Goal: Navigation & Orientation: Understand site structure

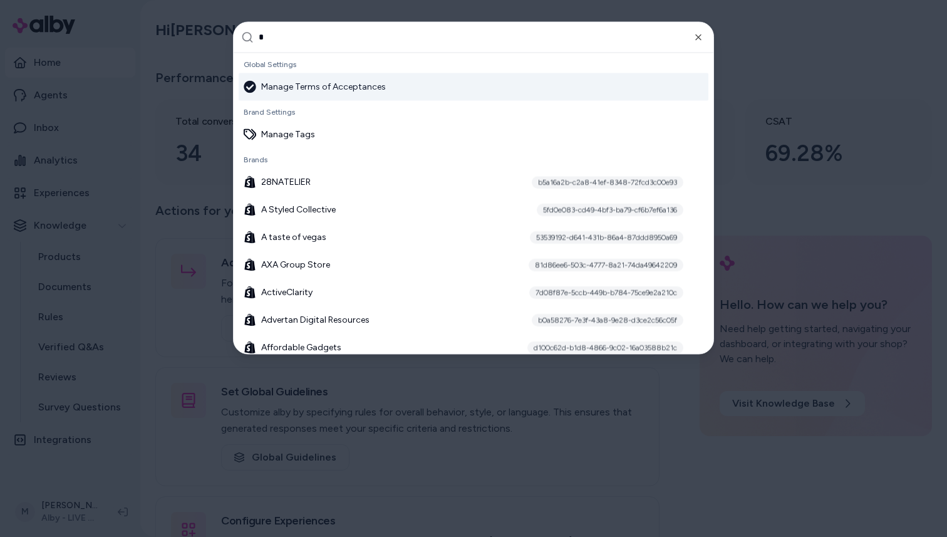
type input "*"
click at [347, 91] on div "Manage Terms of Acceptances" at bounding box center [315, 86] width 142 height 13
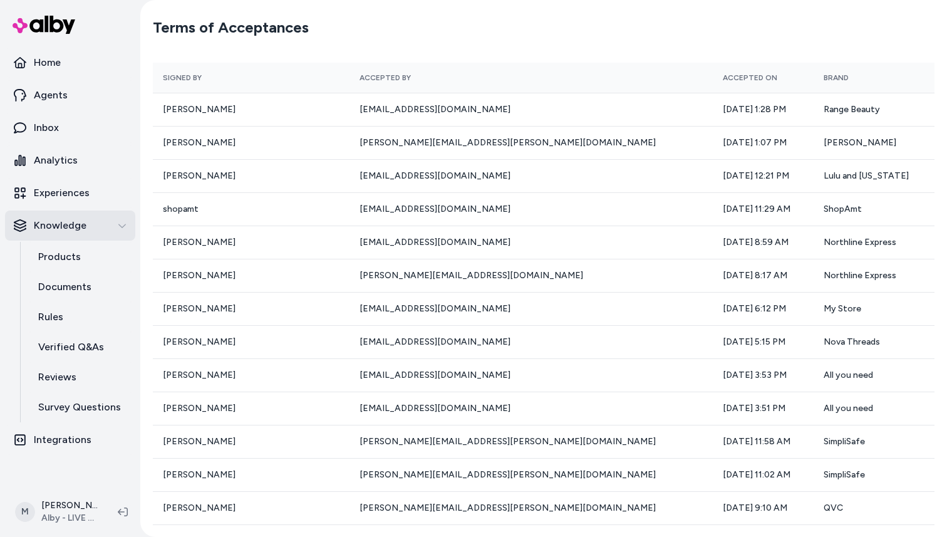
click at [69, 231] on p "Knowledge" at bounding box center [60, 225] width 53 height 15
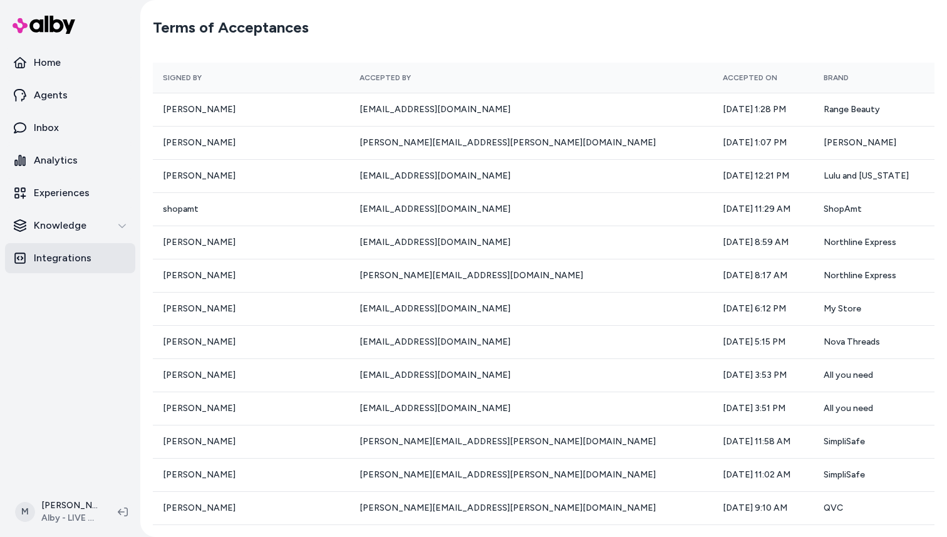
click at [61, 258] on p "Integrations" at bounding box center [63, 257] width 58 height 15
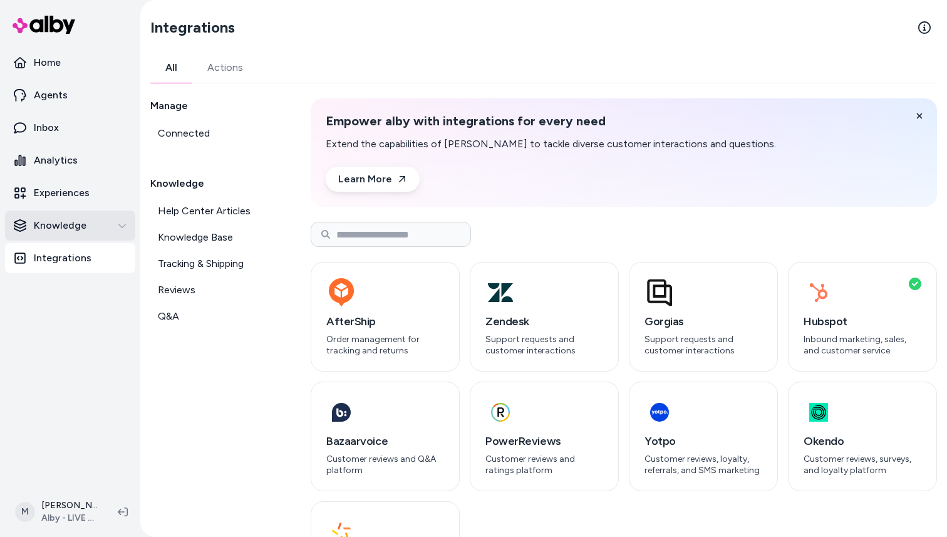
click at [69, 223] on p "Knowledge" at bounding box center [60, 225] width 53 height 15
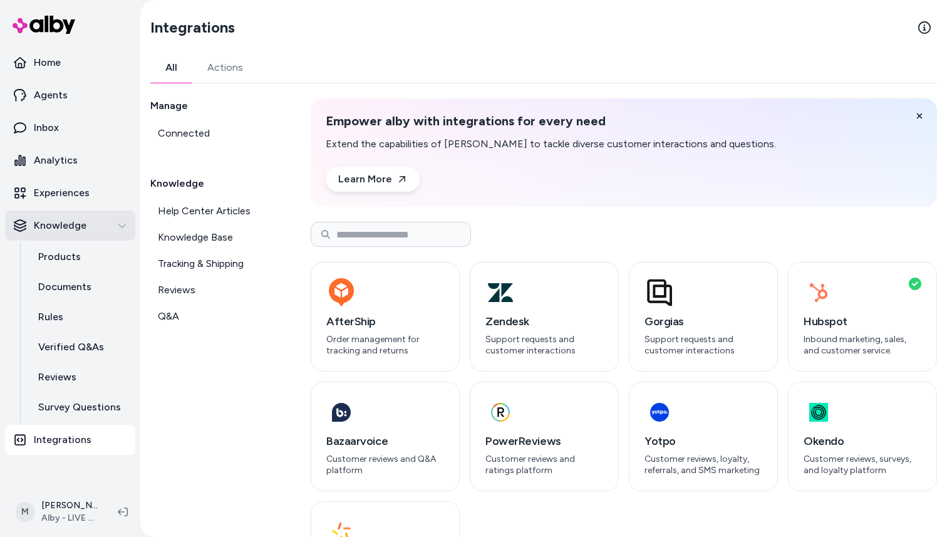
click at [69, 223] on p "Knowledge" at bounding box center [60, 225] width 53 height 15
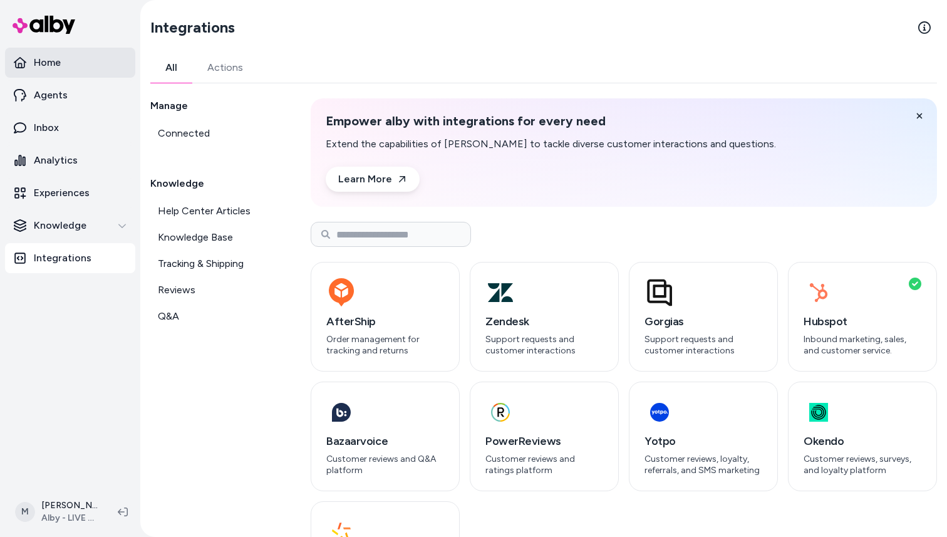
click at [48, 64] on p "Home" at bounding box center [47, 62] width 27 height 15
